Goal: Register for event/course

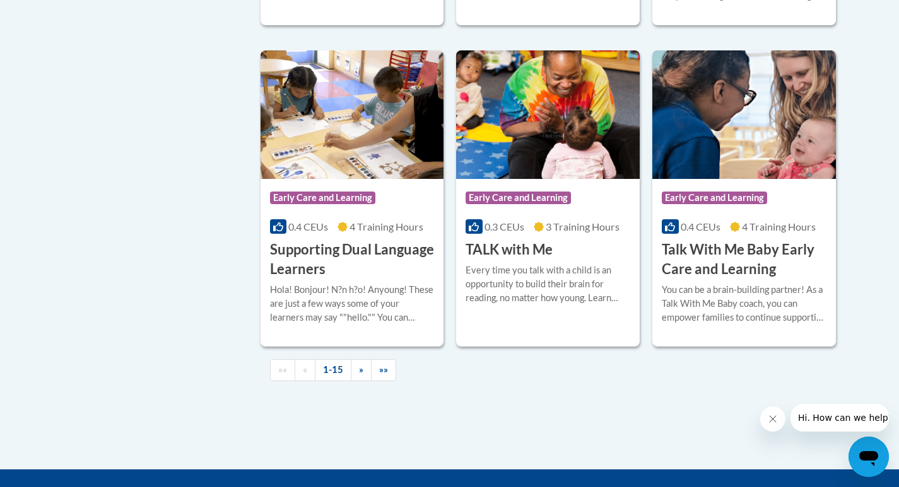
scroll to position [1829, 0]
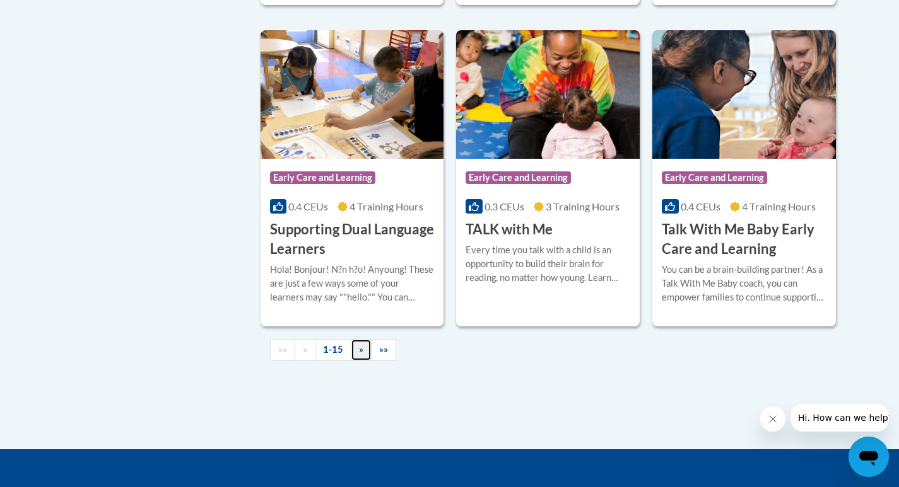
click at [360, 355] on span "»" at bounding box center [361, 349] width 4 height 11
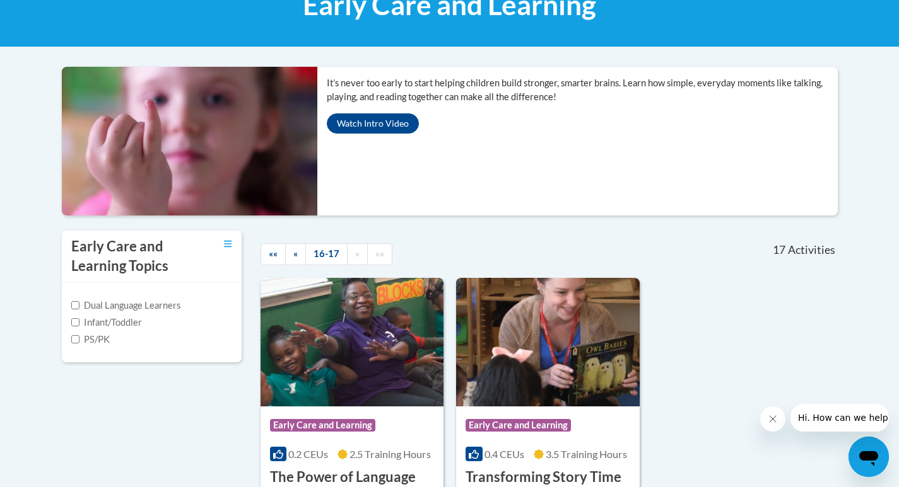
scroll to position [236, 0]
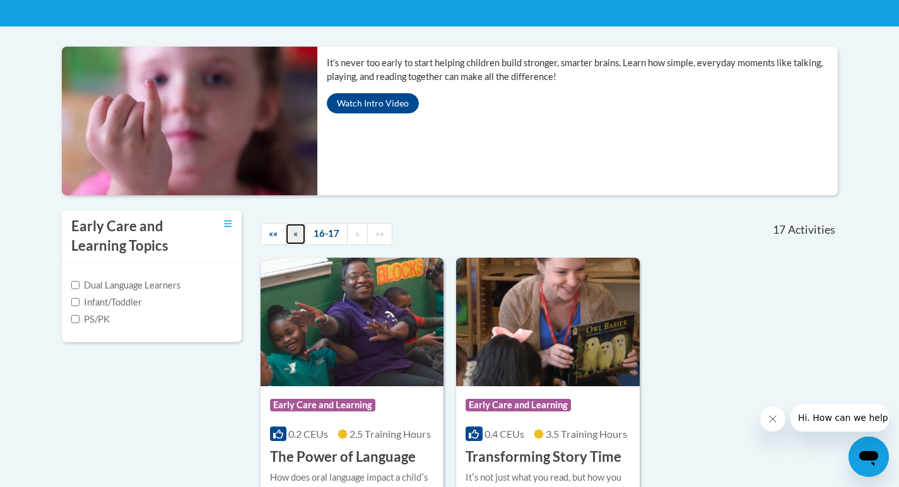
click at [294, 232] on span "«" at bounding box center [295, 233] width 4 height 11
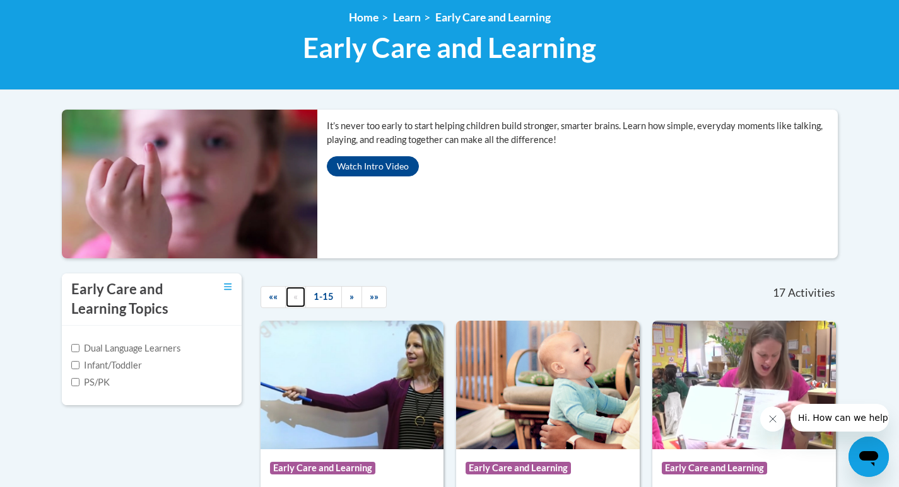
scroll to position [0, 0]
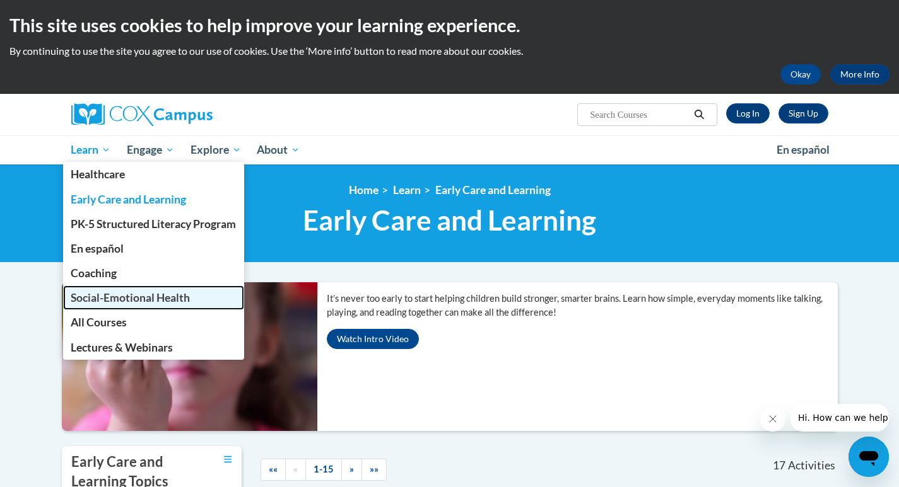
click at [90, 288] on link "Social-Emotional Health" at bounding box center [154, 298] width 182 height 25
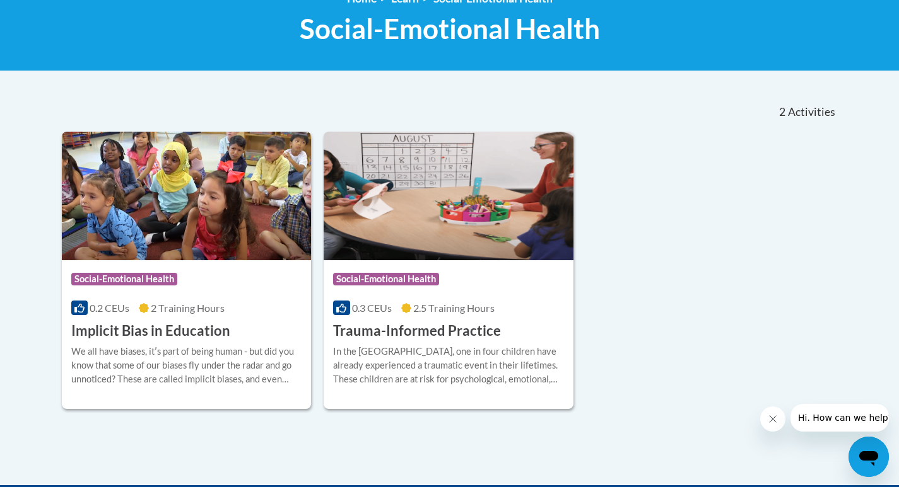
scroll to position [189, 0]
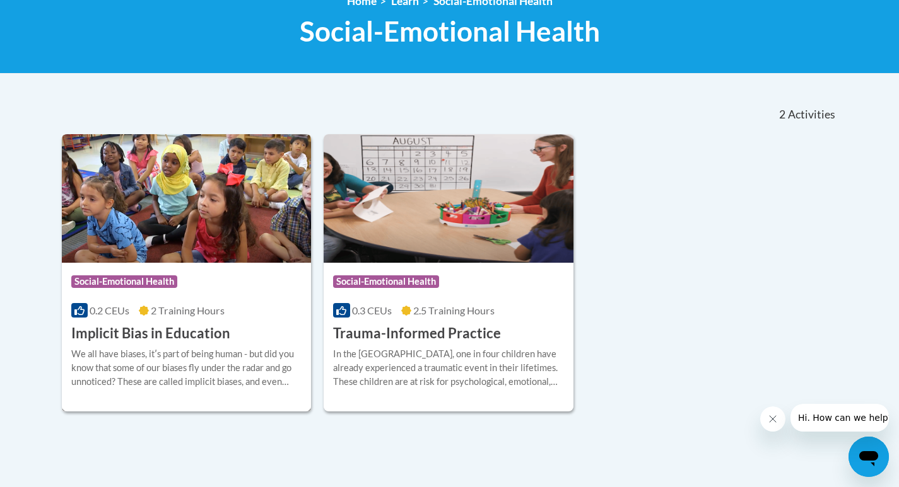
click at [112, 329] on h3 "Implicit Bias in Education" at bounding box center [150, 334] width 159 height 20
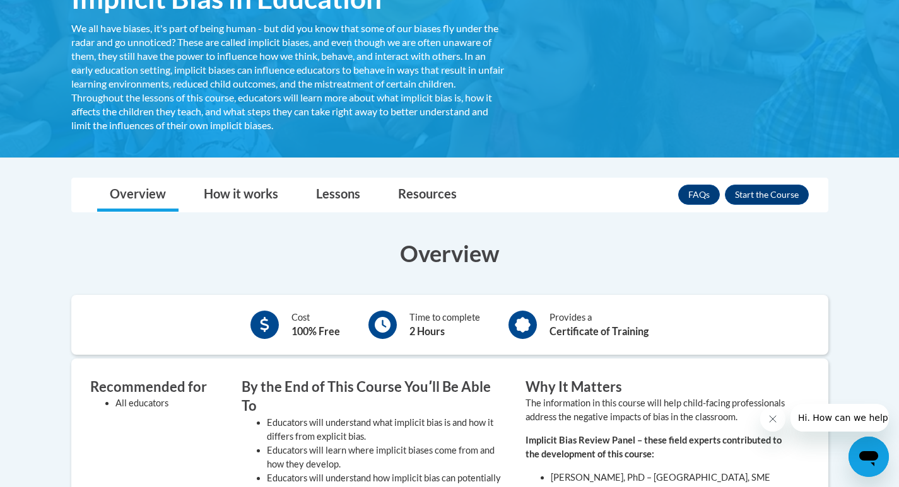
scroll to position [252, 0]
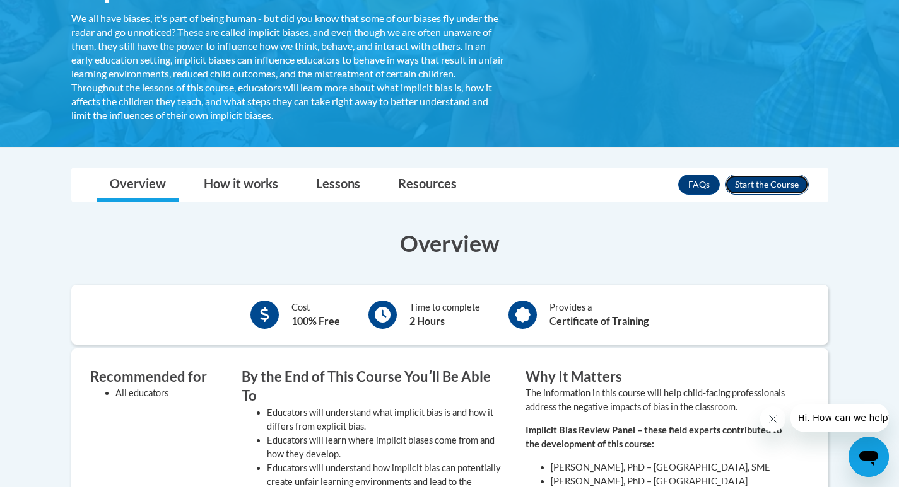
click at [758, 184] on button "Enroll" at bounding box center [767, 185] width 84 height 20
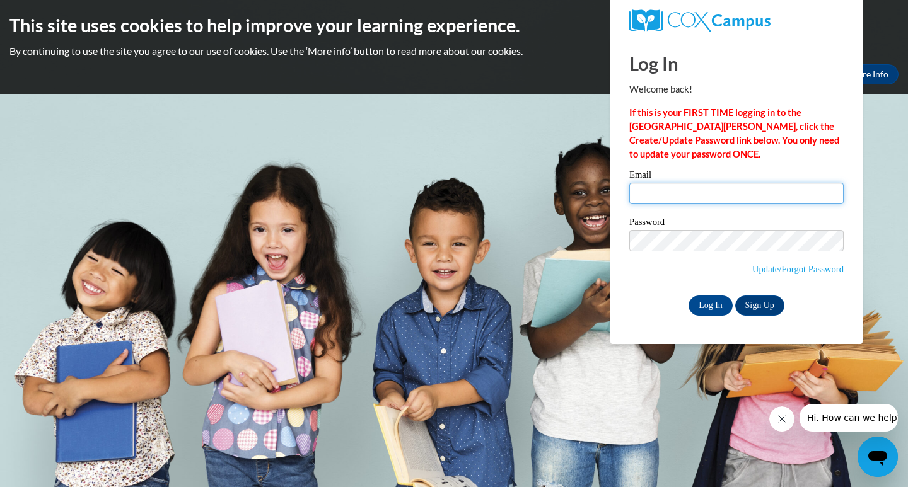
click at [679, 197] on input "Email" at bounding box center [736, 193] width 214 height 21
type input "jennyc@agri-fab.com"
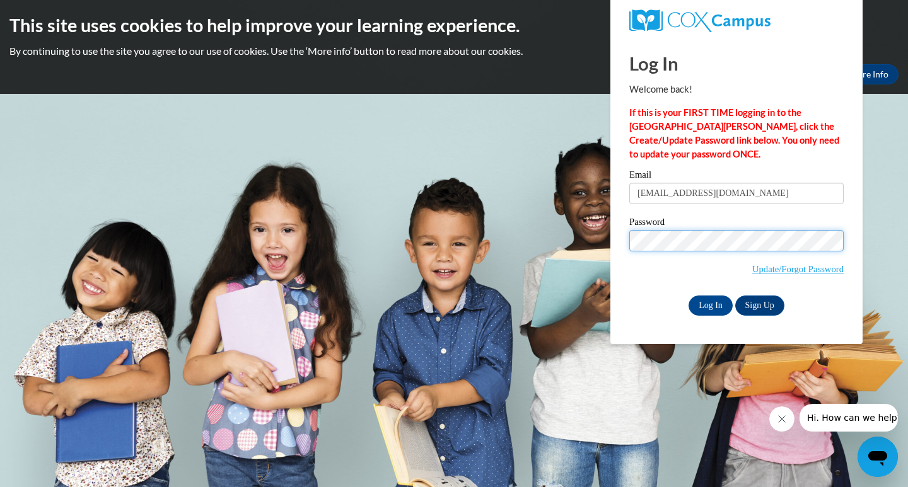
click at [689, 296] on input "Log In" at bounding box center [711, 306] width 44 height 20
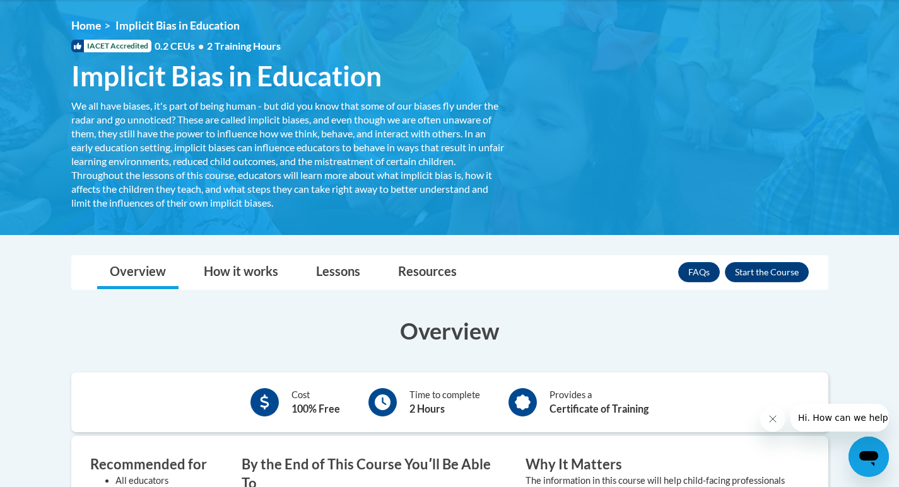
scroll to position [126, 0]
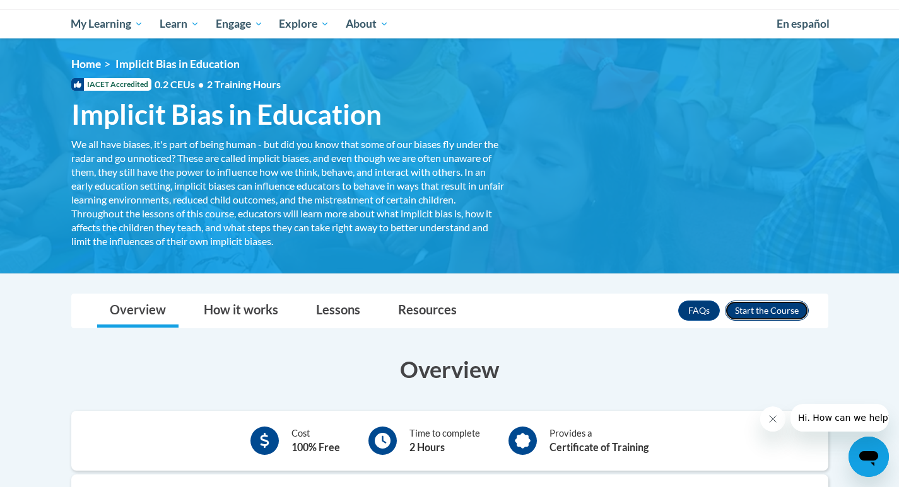
click at [759, 311] on button "Enroll" at bounding box center [767, 311] width 84 height 20
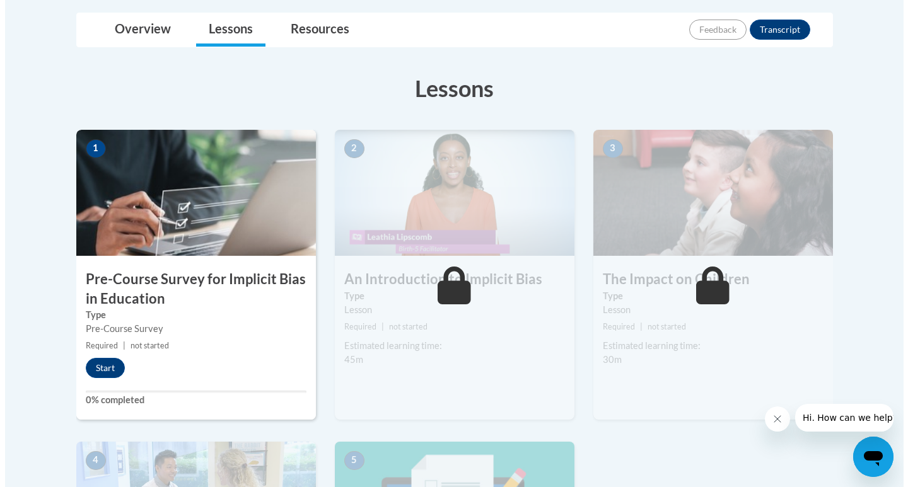
scroll to position [315, 0]
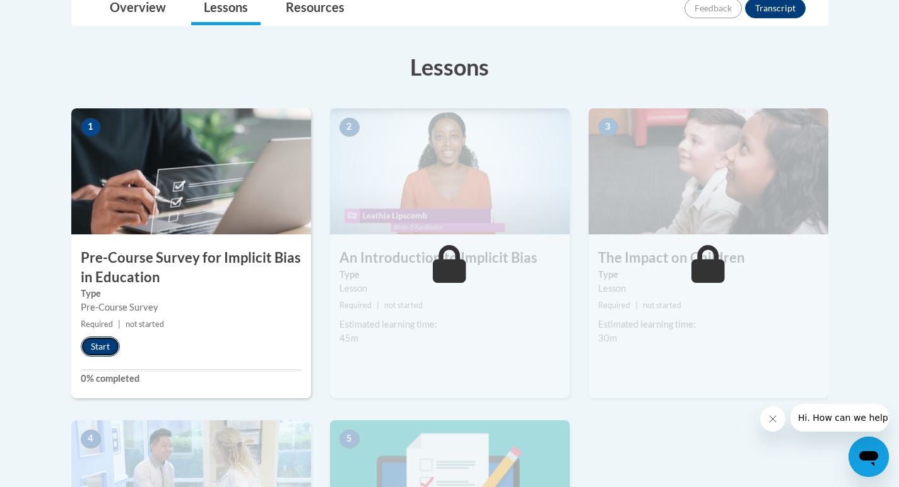
click at [94, 343] on button "Start" at bounding box center [100, 347] width 39 height 20
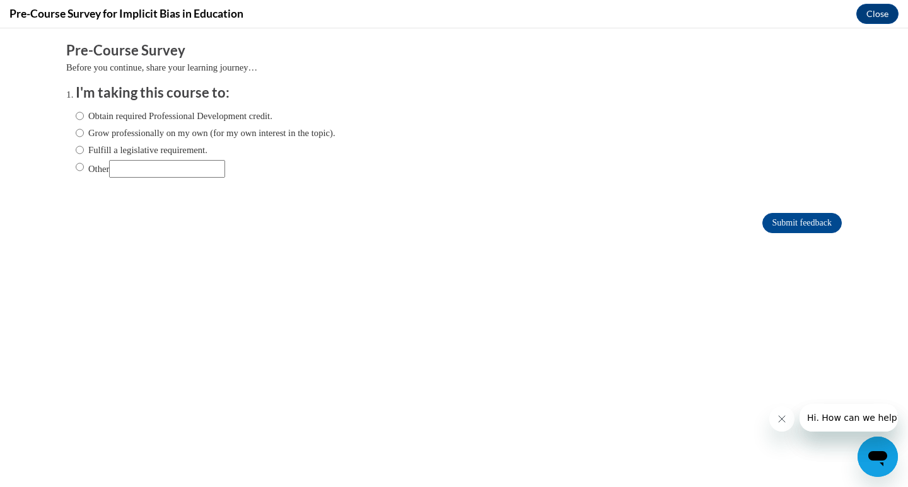
scroll to position [0, 0]
click at [76, 114] on input "Obtain required Professional Development credit." at bounding box center [80, 116] width 8 height 14
radio input "true"
click at [785, 219] on input "Submit feedback" at bounding box center [801, 223] width 79 height 20
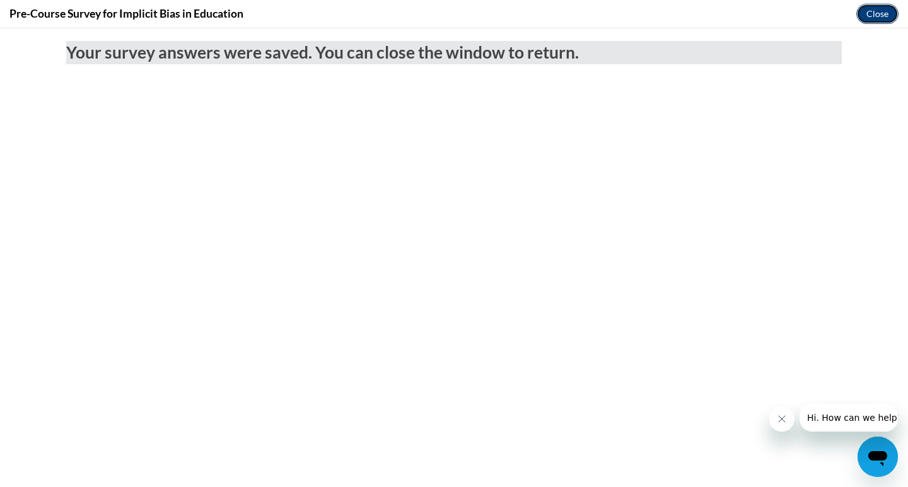
click at [875, 15] on button "Close" at bounding box center [877, 14] width 42 height 20
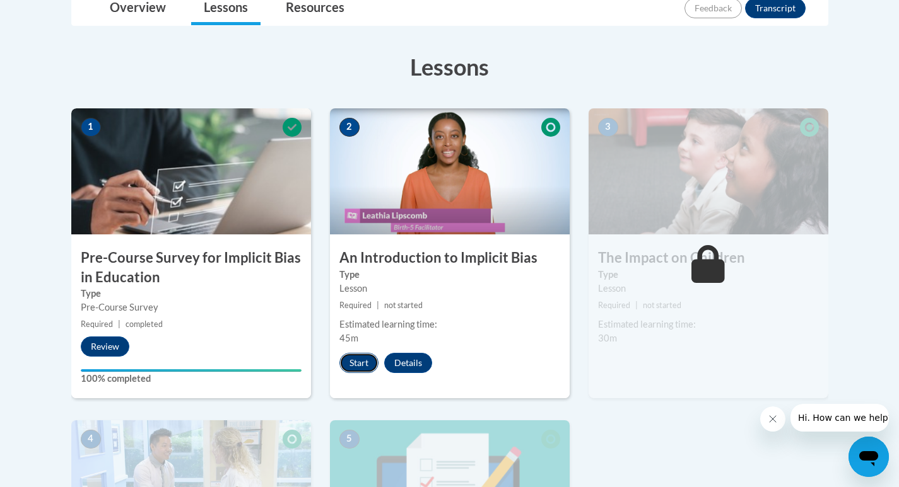
click at [363, 364] on button "Start" at bounding box center [358, 363] width 39 height 20
